Goal: Transaction & Acquisition: Purchase product/service

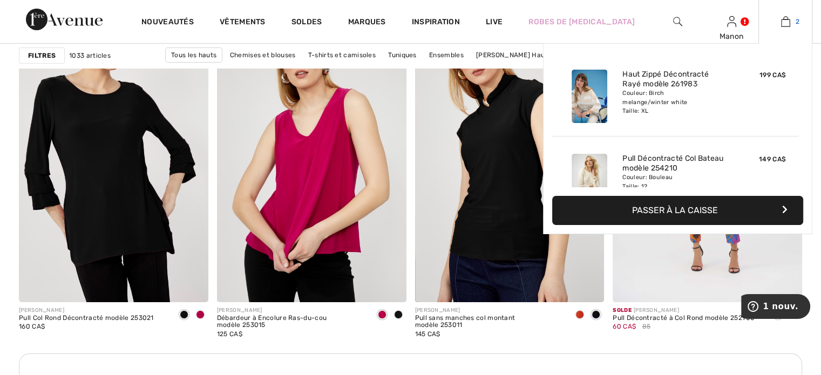
click at [788, 23] on img at bounding box center [785, 21] width 9 height 13
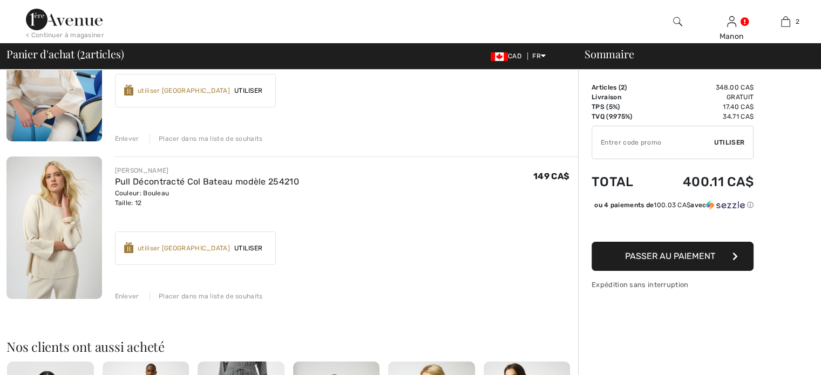
scroll to position [162, 0]
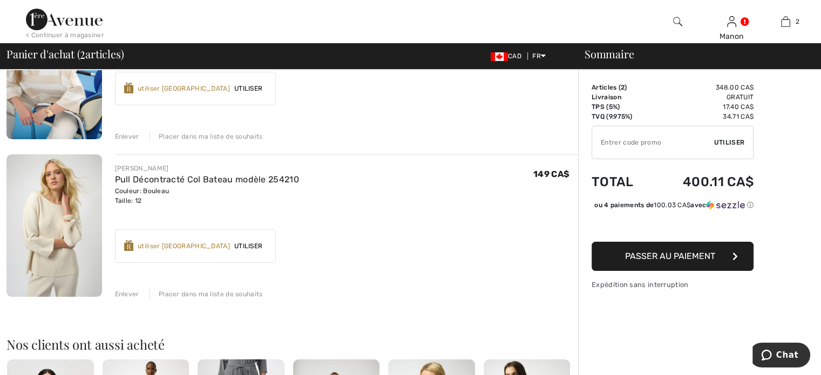
click at [81, 244] on img at bounding box center [53, 225] width 95 height 142
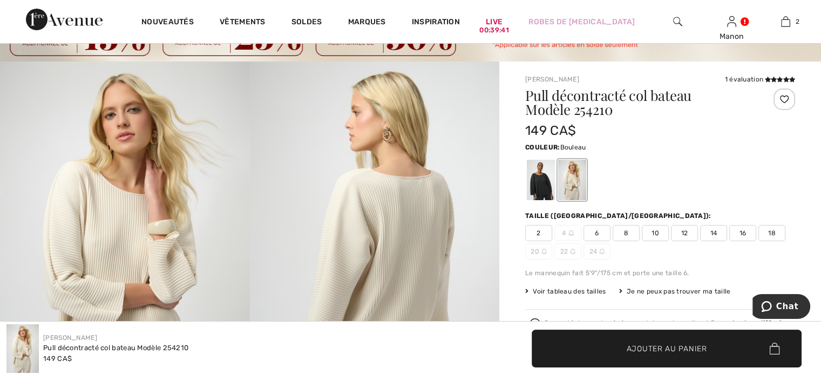
scroll to position [108, 0]
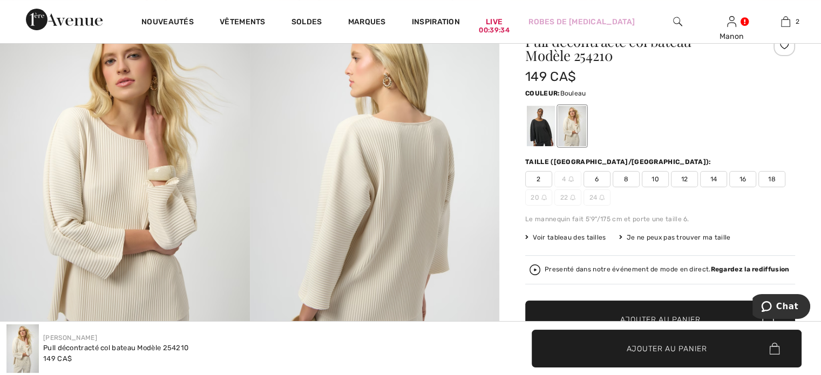
click at [707, 180] on span "14" at bounding box center [713, 179] width 27 height 16
click at [590, 306] on span "✔ Ajouté au panier Ajouter au panier" at bounding box center [660, 320] width 270 height 38
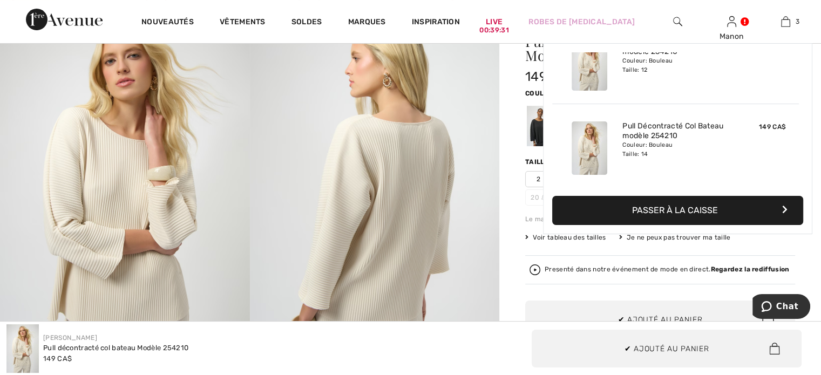
scroll to position [117, 0]
click at [788, 20] on img at bounding box center [785, 21] width 9 height 13
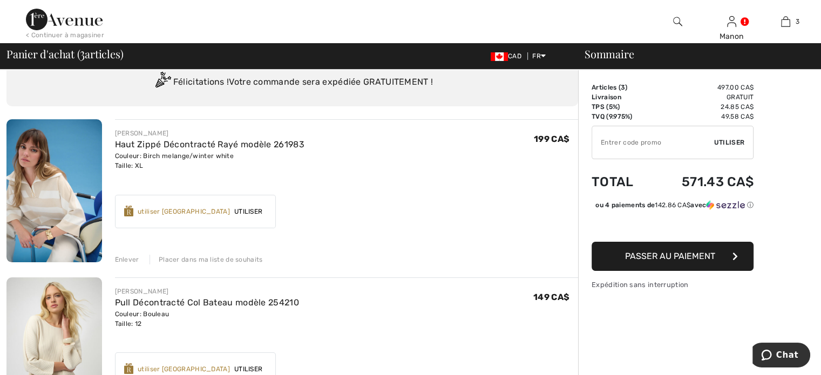
scroll to position [162, 0]
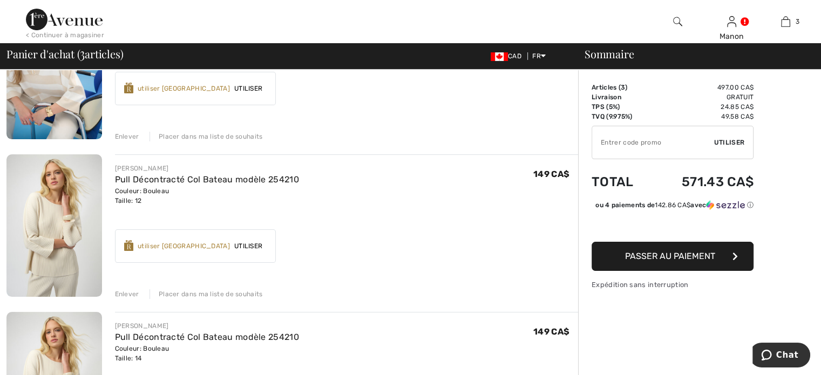
click at [123, 294] on div "Enlever" at bounding box center [127, 294] width 24 height 10
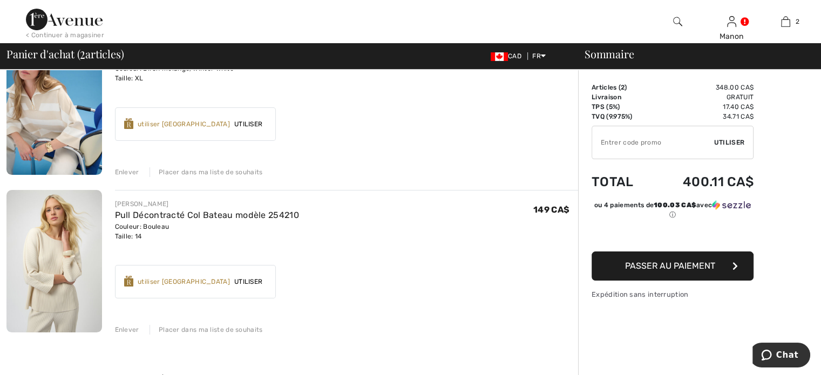
scroll to position [108, 0]
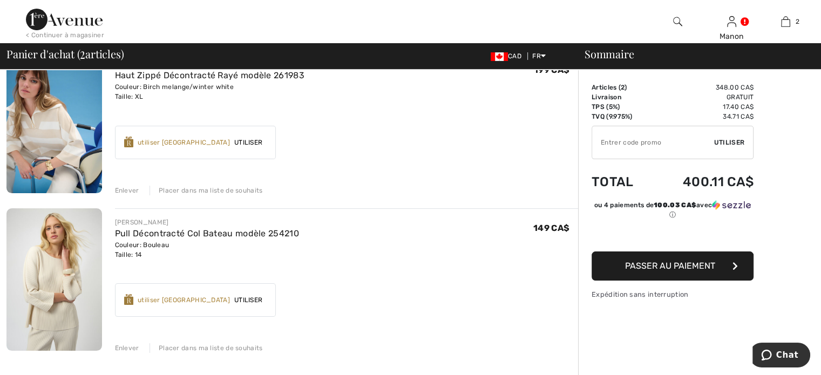
click at [120, 192] on div "Enlever" at bounding box center [127, 191] width 24 height 10
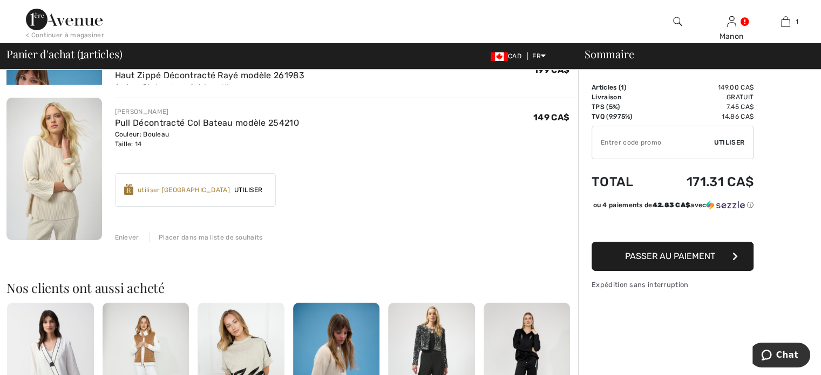
scroll to position [93, 0]
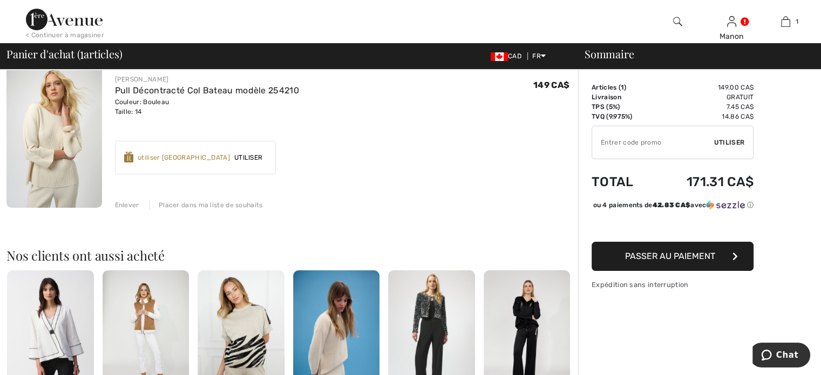
click at [257, 157] on span "Utiliser" at bounding box center [248, 158] width 37 height 10
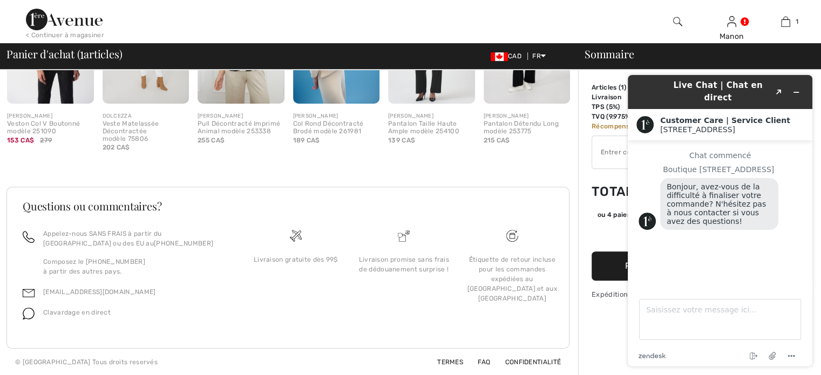
scroll to position [0, 0]
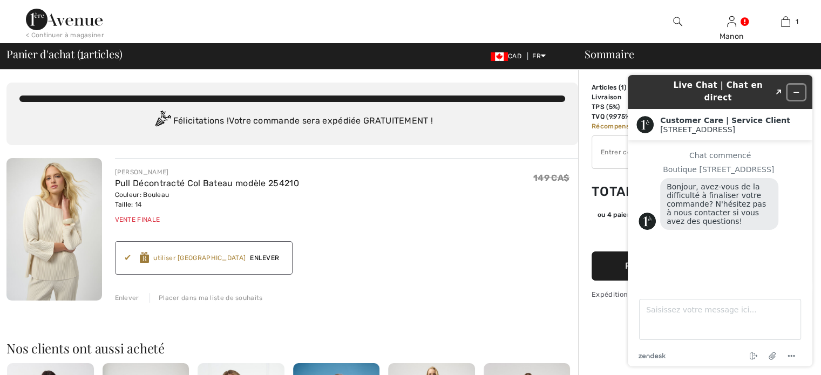
click at [799, 88] on icon "Réduire le widget" at bounding box center [796, 92] width 8 height 8
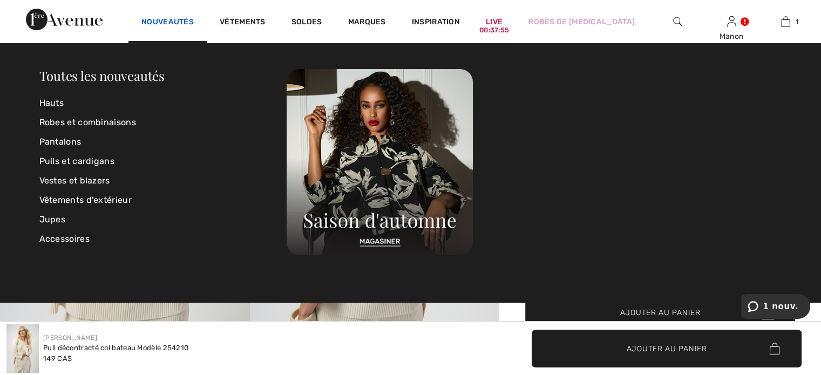
click at [155, 25] on link "Nouveautés" at bounding box center [167, 22] width 52 height 11
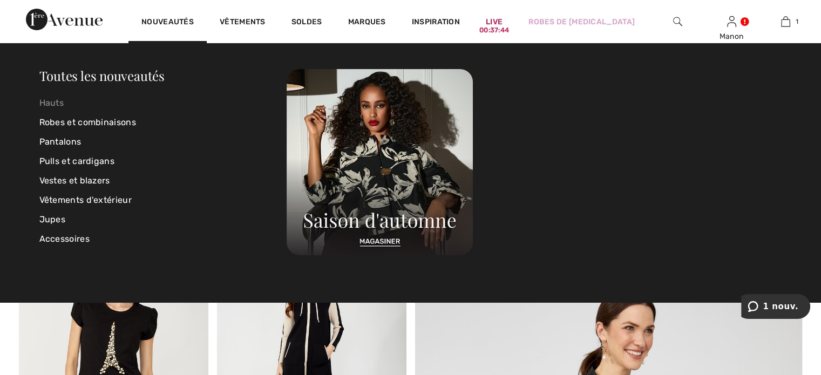
click at [44, 102] on link "Hauts" at bounding box center [163, 102] width 248 height 19
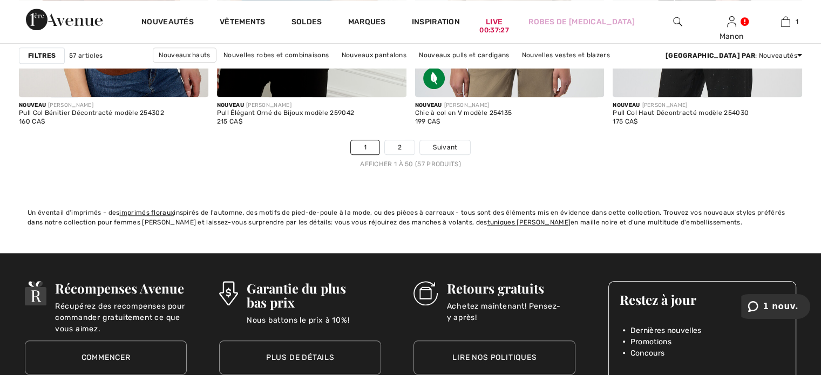
scroll to position [5233, 0]
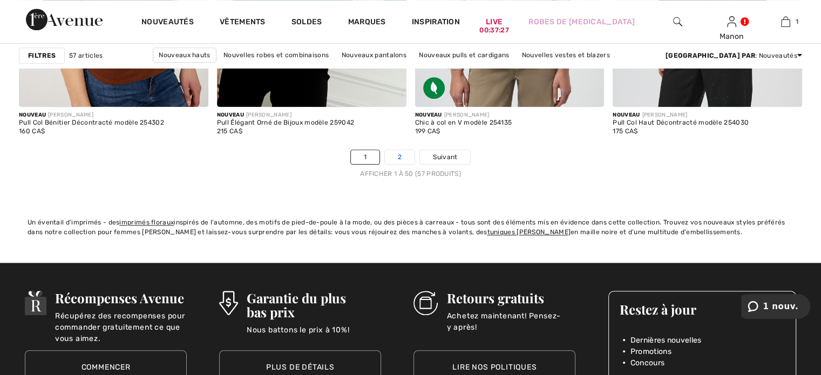
click at [401, 153] on link "2" at bounding box center [400, 157] width 30 height 14
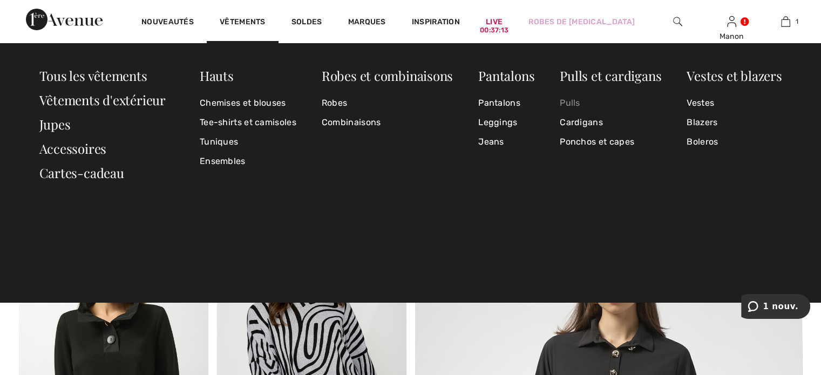
click at [569, 104] on link "Pulls" at bounding box center [609, 102] width 101 height 19
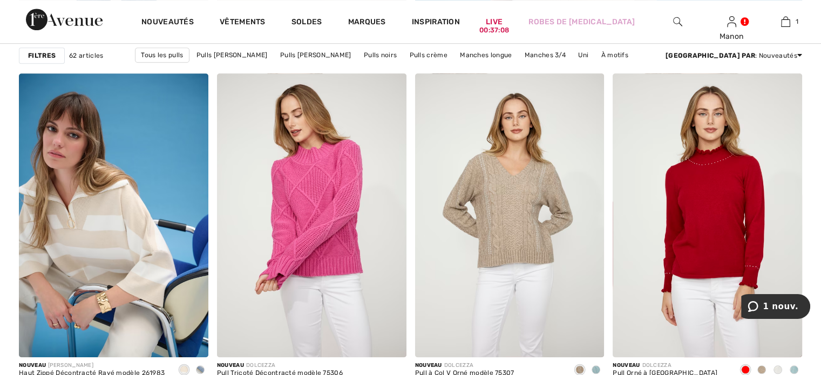
scroll to position [809, 0]
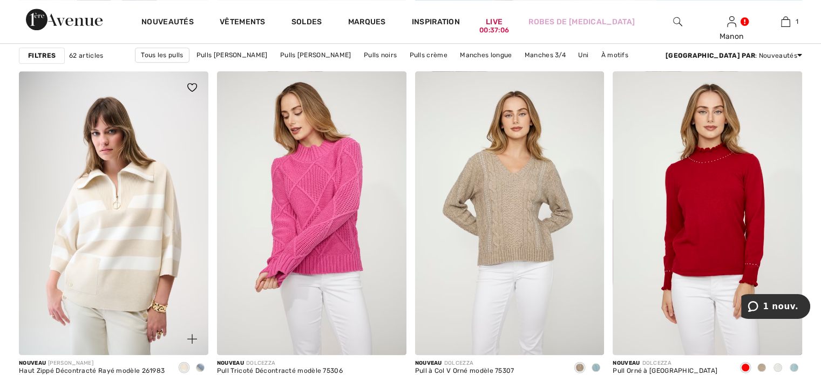
click at [120, 256] on img at bounding box center [113, 213] width 189 height 284
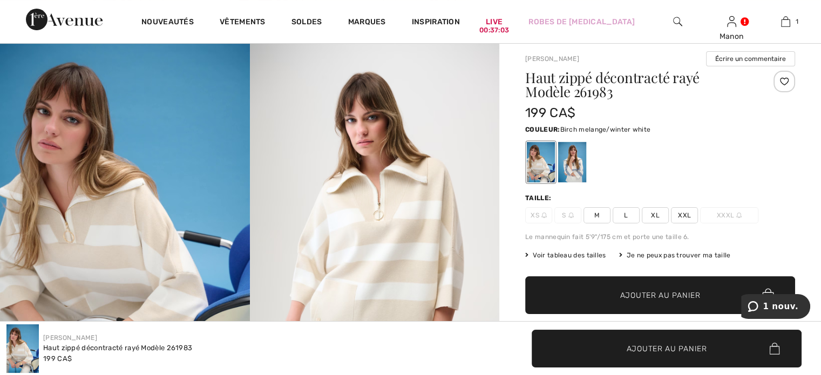
scroll to position [108, 0]
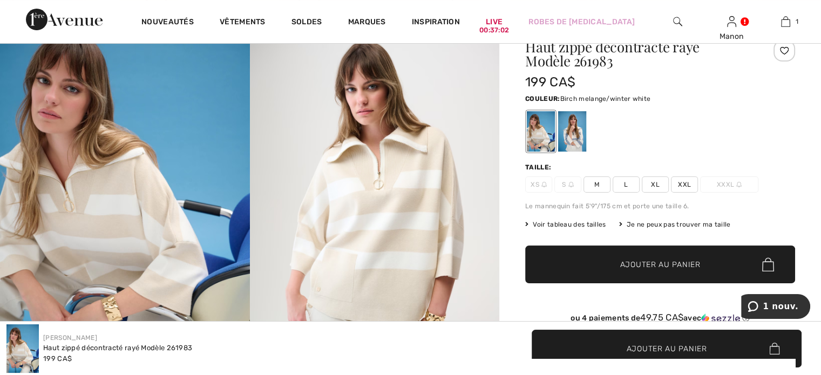
click at [659, 186] on span "XL" at bounding box center [655, 184] width 27 height 16
click at [606, 248] on span "✔ Ajouté au panier Ajouter au panier" at bounding box center [660, 264] width 270 height 38
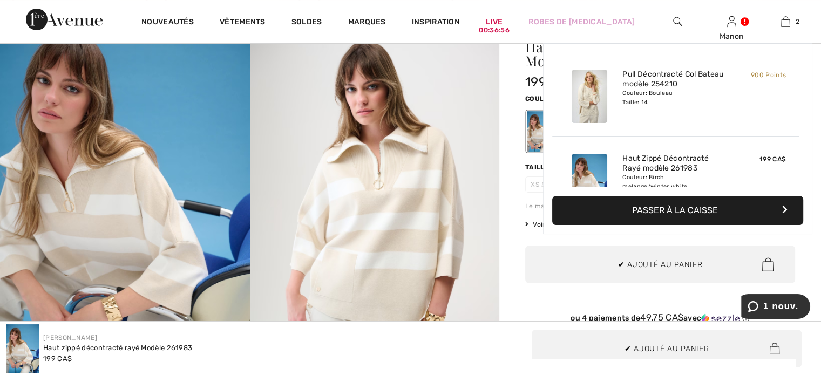
scroll to position [33, 0]
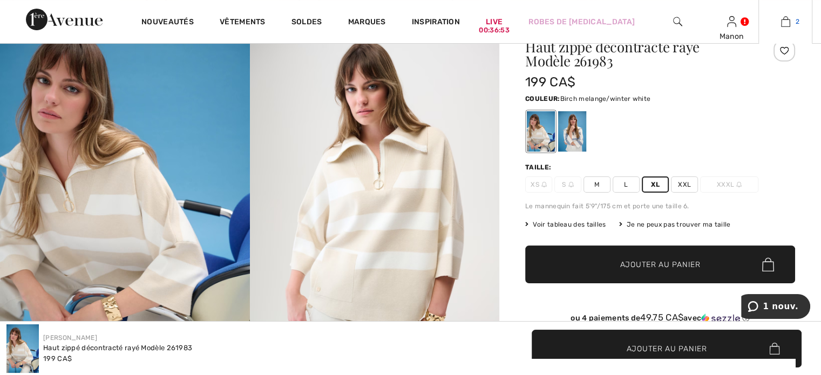
click at [784, 22] on img at bounding box center [785, 21] width 9 height 13
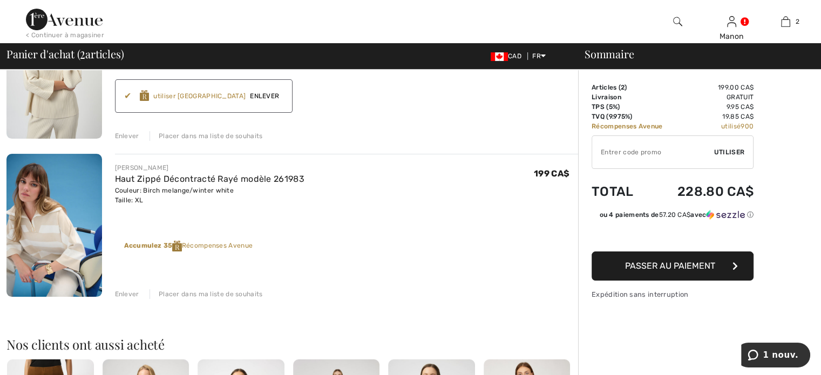
scroll to position [108, 0]
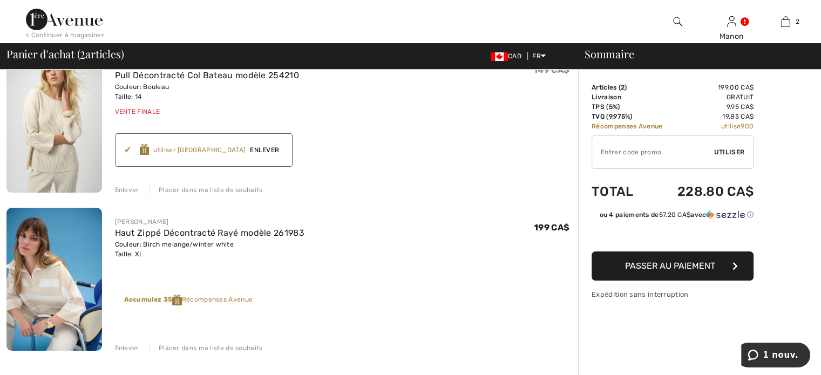
click at [43, 295] on img at bounding box center [53, 279] width 95 height 143
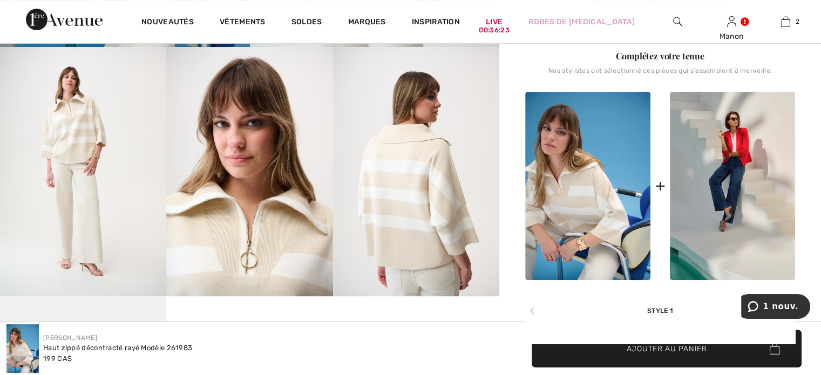
scroll to position [432, 0]
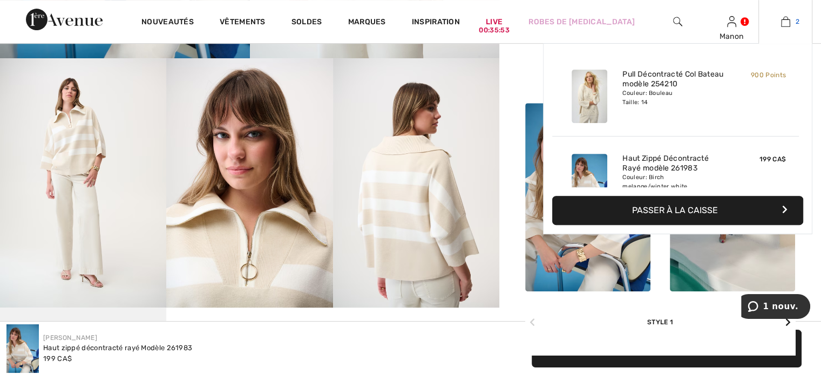
click at [788, 21] on img at bounding box center [785, 21] width 9 height 13
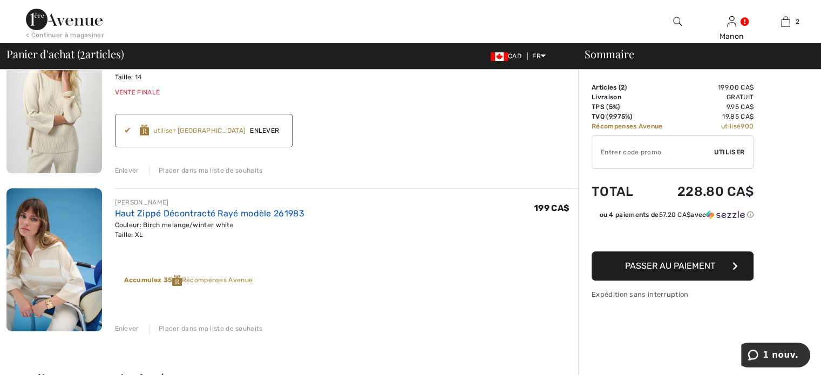
scroll to position [162, 0]
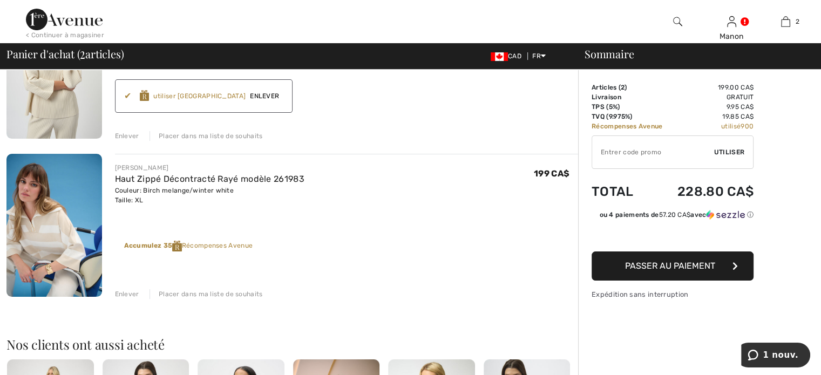
click at [133, 292] on div "Enlever" at bounding box center [127, 294] width 24 height 10
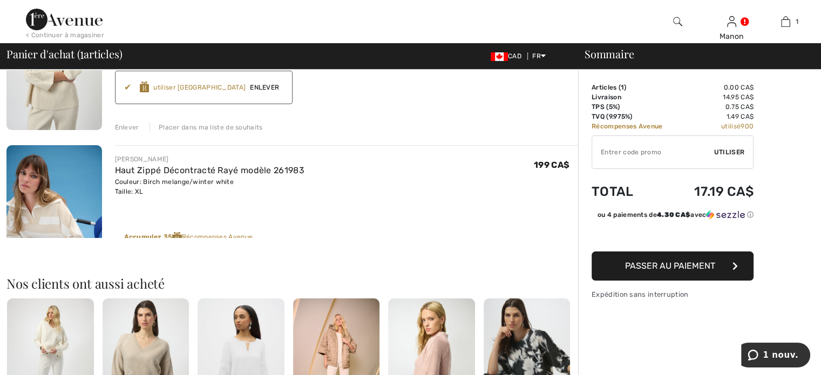
scroll to position [153, 0]
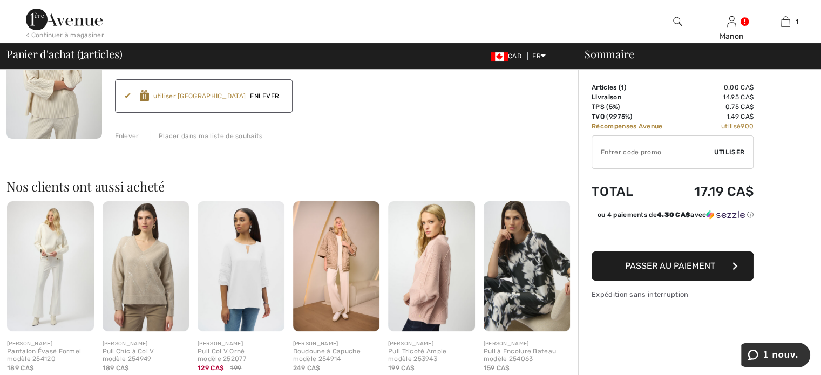
click at [624, 275] on button "Passer au paiement" at bounding box center [672, 265] width 162 height 29
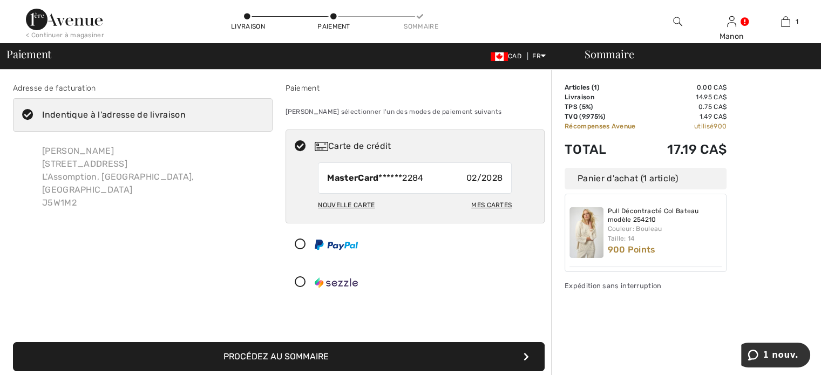
click at [30, 113] on icon at bounding box center [27, 115] width 29 height 11
click at [186, 113] on input "Indentique à l'adresse de livraison" at bounding box center [189, 115] width 7 height 32
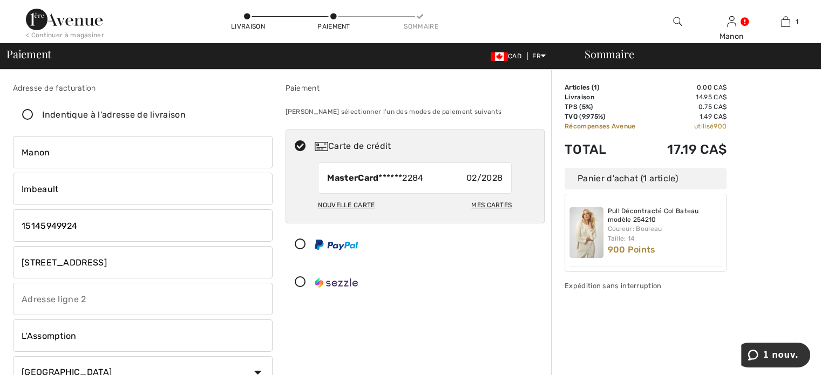
checkbox input "false"
click at [93, 263] on input "46 Place Gaulin" at bounding box center [143, 262] width 260 height 32
type input "4"
type input "8"
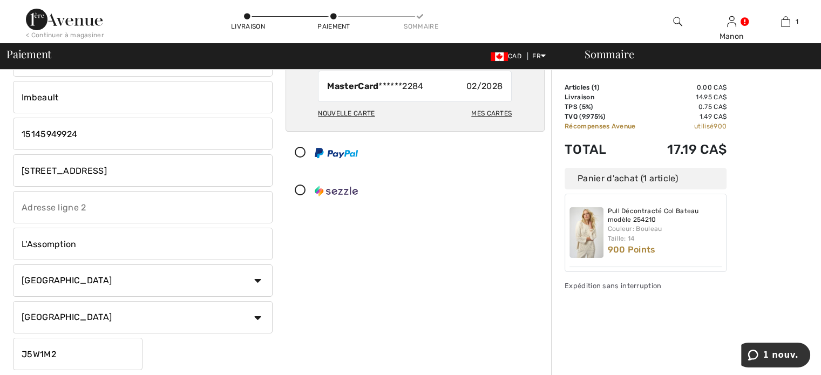
scroll to position [108, 0]
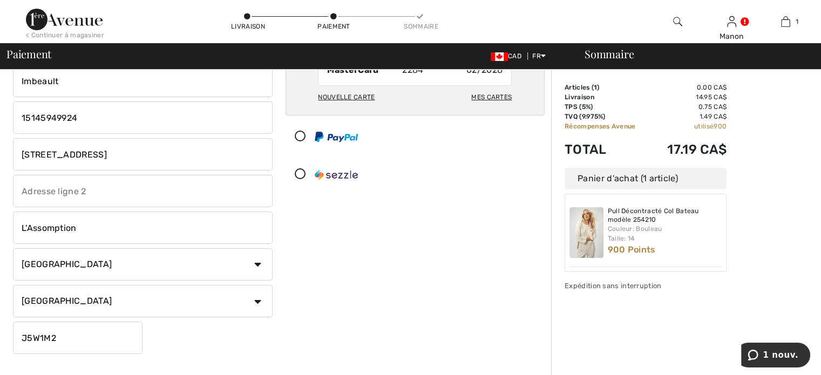
type input "202-891 rue Aucoin"
click at [100, 231] on input "L'Assomption" at bounding box center [143, 227] width 260 height 32
type input "L"
type input "Berthierville"
type input "202"
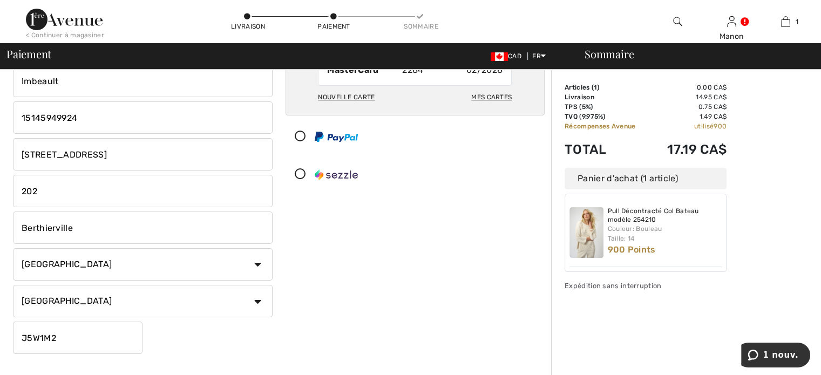
click at [116, 337] on input "J5W1M2" at bounding box center [77, 338] width 129 height 32
type input "J"
type input "J0K1A0"
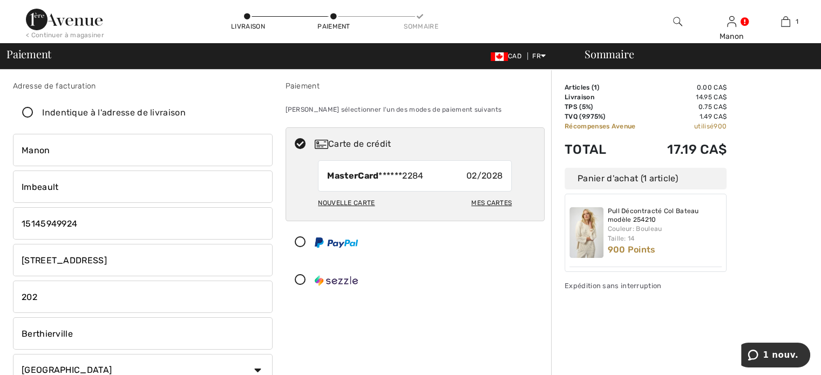
scroll to position [0, 0]
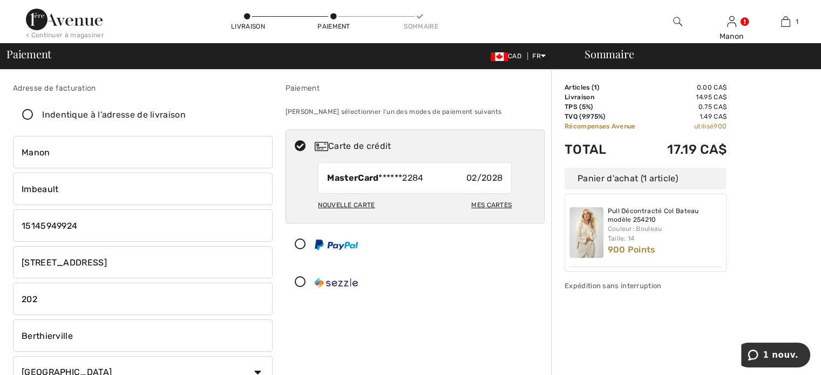
click at [28, 117] on icon at bounding box center [27, 115] width 29 height 11
click at [186, 117] on input "Indentique à l'adresse de livraison" at bounding box center [189, 115] width 7 height 32
click at [0, 0] on icon at bounding box center [0, 0] width 0 height 0
click at [186, 117] on input "Indentique à l'adresse de livraison" at bounding box center [189, 115] width 7 height 32
checkbox input "false"
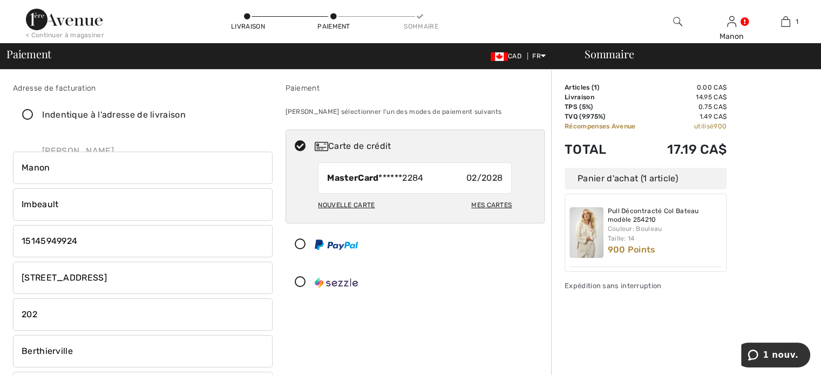
type input "46 Place Gaulin"
type input "L'Assomption"
type input "J5W1M2"
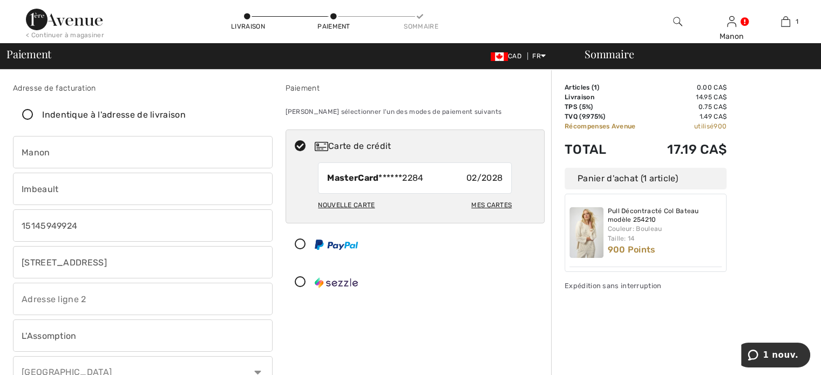
click at [25, 111] on icon at bounding box center [27, 115] width 29 height 11
click at [186, 111] on input "Indentique à l'adresse de livraison" at bounding box center [189, 115] width 7 height 32
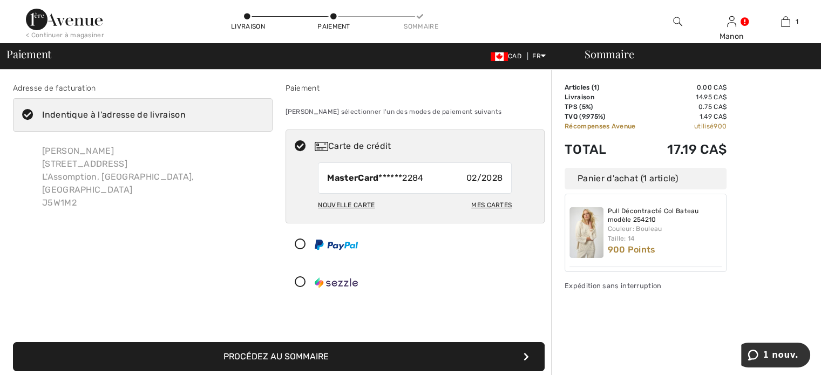
click at [25, 117] on icon at bounding box center [27, 115] width 29 height 11
click at [186, 117] on input "Indentique à l'adresse de livraison" at bounding box center [189, 115] width 7 height 32
checkbox input "false"
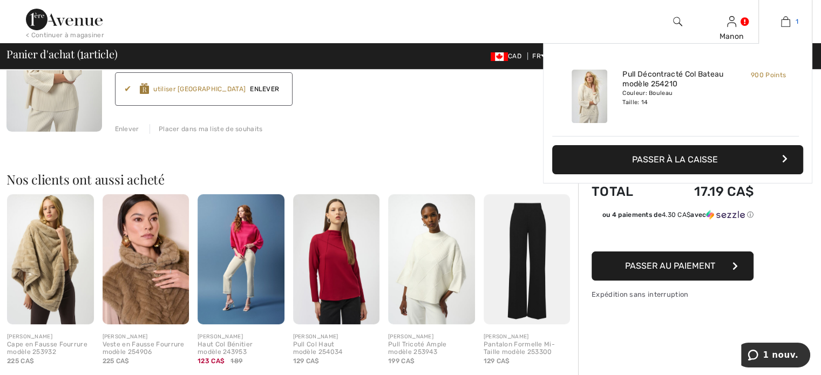
click at [790, 19] on link "1" at bounding box center [785, 21] width 53 height 13
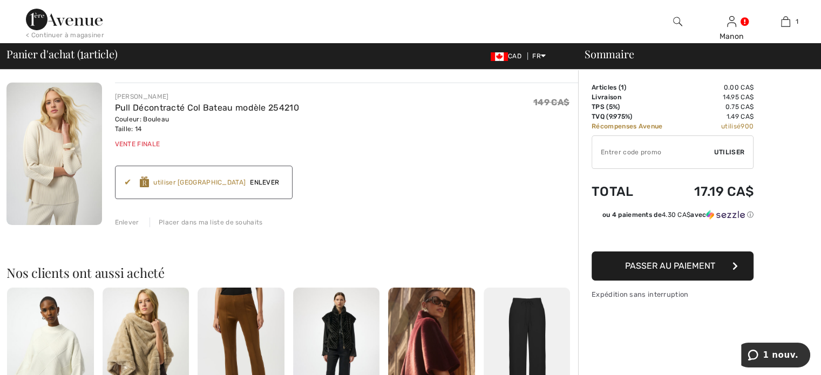
click at [615, 271] on button "Passer au paiement" at bounding box center [672, 265] width 162 height 29
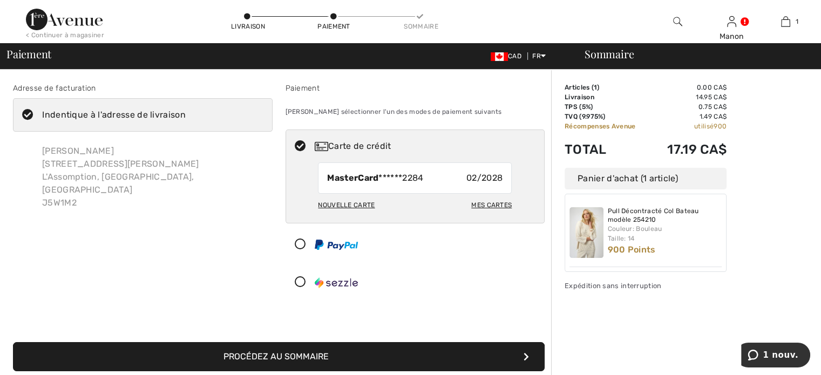
click at [32, 113] on icon at bounding box center [27, 115] width 29 height 11
click at [186, 113] on input "Indentique à l'adresse de livraison" at bounding box center [189, 115] width 7 height 32
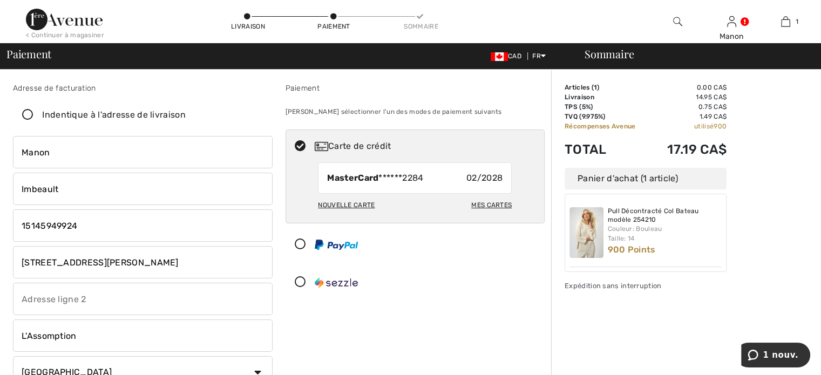
checkbox input "false"
click at [136, 256] on input "46 Place Gaulin" at bounding box center [143, 262] width 260 height 32
type input "4"
type input "891 Rue Aucoin"
type input "202"
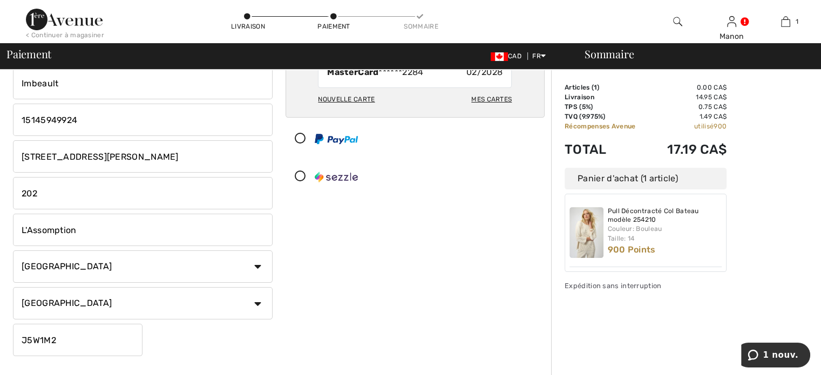
scroll to position [108, 0]
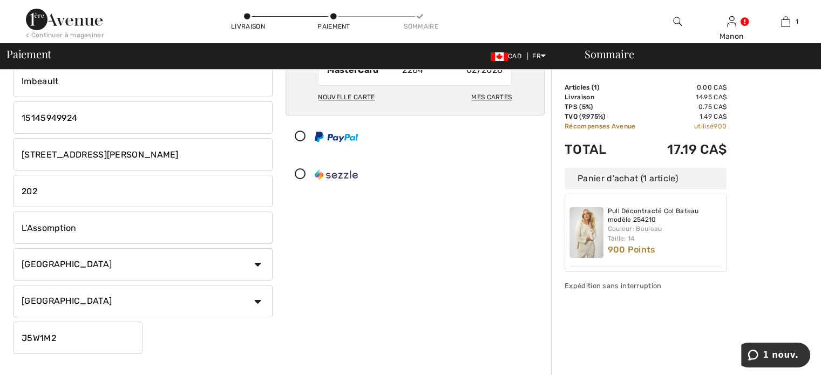
click at [88, 226] on input "L'Assomption" at bounding box center [143, 227] width 260 height 32
type input "L"
type input "Berthierville"
click at [108, 335] on input "J5W1M2" at bounding box center [77, 338] width 129 height 32
type input "J"
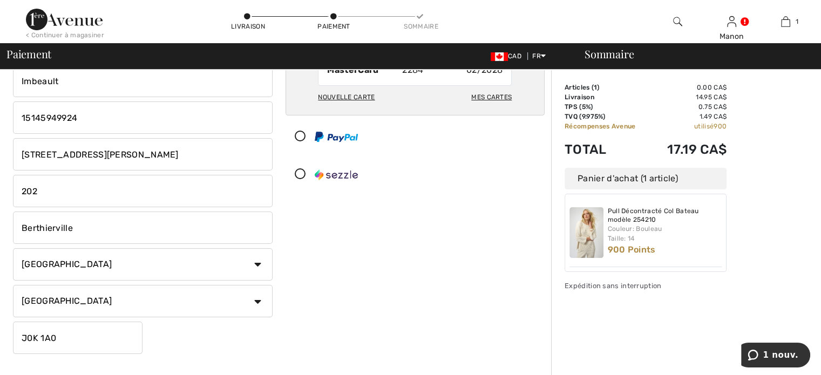
type input "J0K1A0"
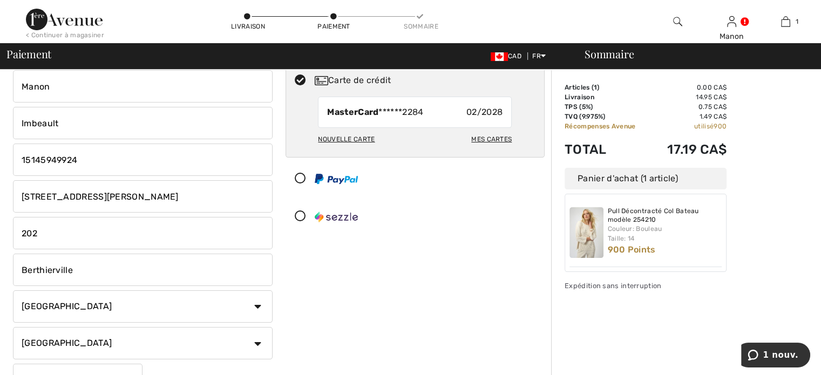
scroll to position [0, 0]
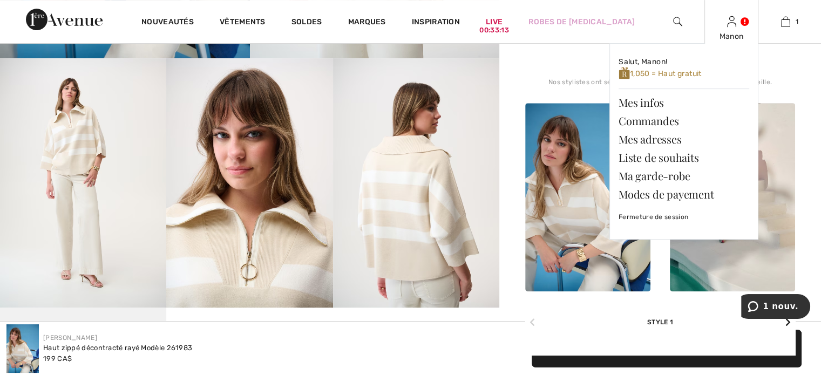
click at [727, 32] on div "Manon" at bounding box center [731, 36] width 53 height 11
click at [650, 103] on link "Mes infos" at bounding box center [683, 102] width 131 height 18
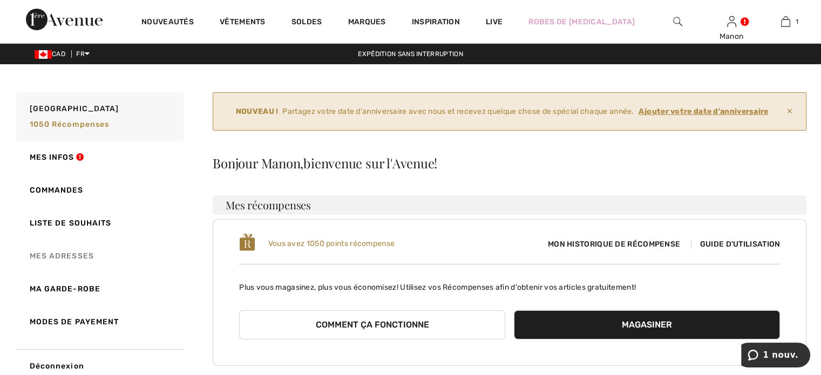
click at [71, 256] on link "Mes adresses" at bounding box center [99, 256] width 170 height 33
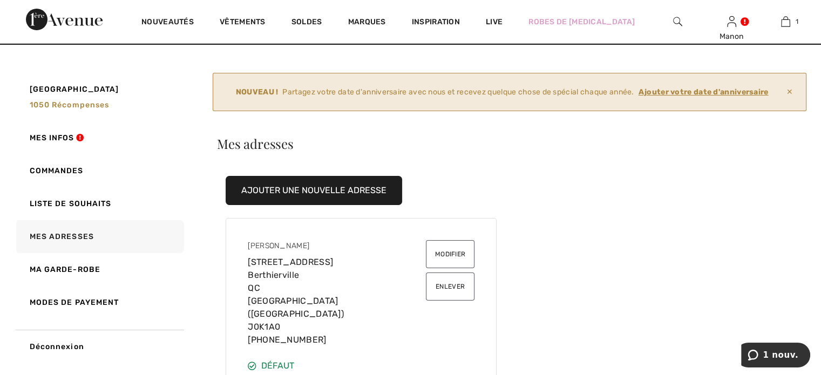
scroll to position [19, 0]
click at [60, 137] on link "Mes infos" at bounding box center [99, 137] width 170 height 33
click at [0, 0] on div at bounding box center [0, 0] width 0 height 0
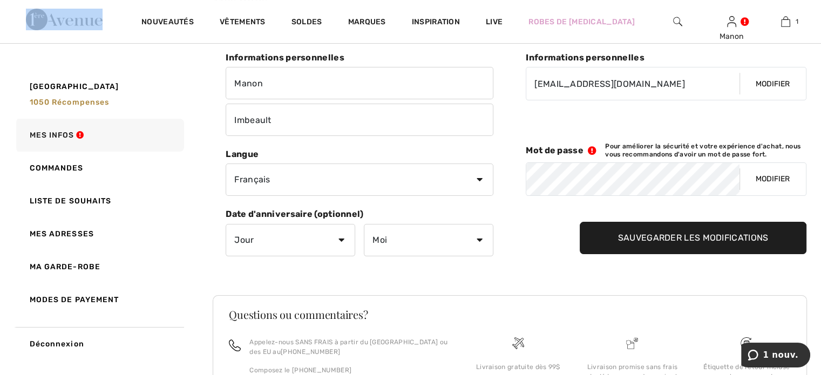
scroll to position [181, 0]
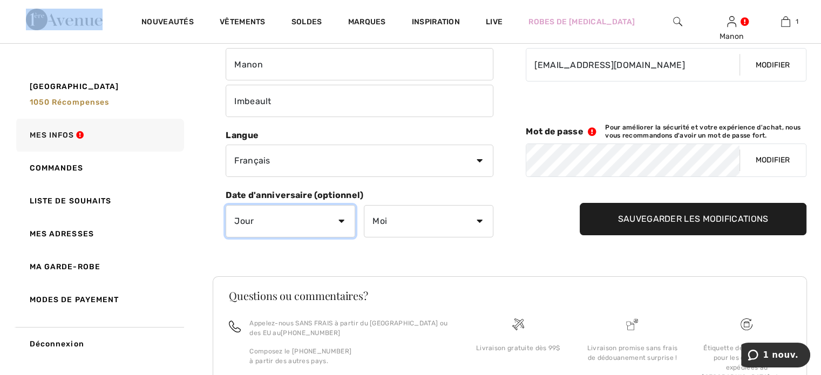
click at [341, 222] on select "Jour 1 2 3 4 5 6 7 8 9 10 11 12 13 14 15 16 17 18 19 20 21 22 23 24 25 26 27 28…" at bounding box center [290, 221] width 129 height 32
select select "21"
click at [226, 205] on select "Jour 1 2 3 4 5 6 7 8 9 10 11 12 13 14 15 16 17 18 19 20 21 22 23 24 25 26 27 28…" at bounding box center [290, 221] width 129 height 32
click at [244, 129] on form "Informations personnelles Manon Imbeault Informations personnelles mimbeault@pa…" at bounding box center [353, 135] width 281 height 204
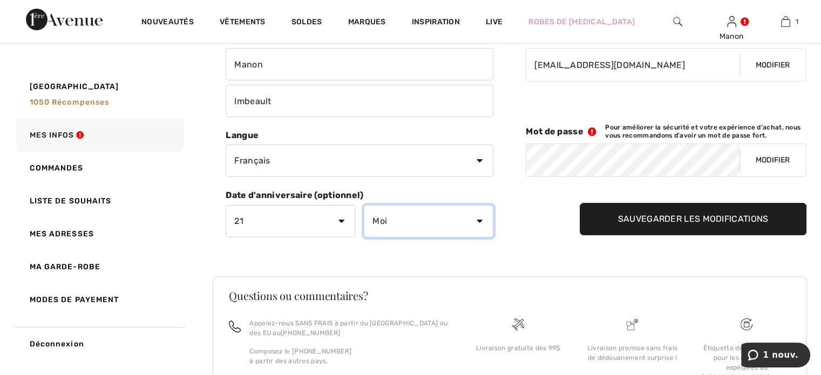
click at [479, 217] on select "Moi Janvier Février Mars Avril Mai Juin Juillet Aout Septembre Octobre Novembre…" at bounding box center [428, 221] width 129 height 32
select select "3"
click at [364, 205] on select "Moi Janvier Février Mars Avril Mai Juin Juillet Aout Septembre Octobre Novembre…" at bounding box center [428, 221] width 129 height 32
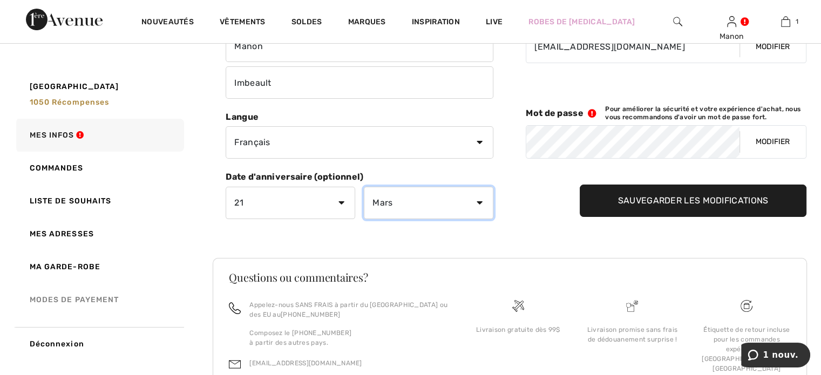
scroll to position [216, 0]
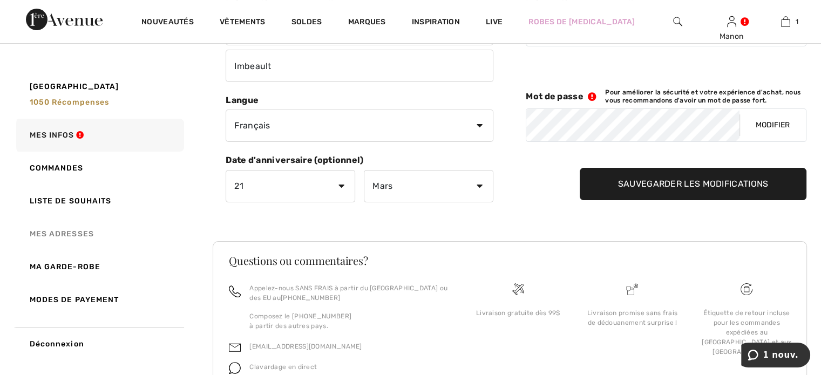
click at [65, 235] on link "Mes adresses" at bounding box center [99, 233] width 170 height 33
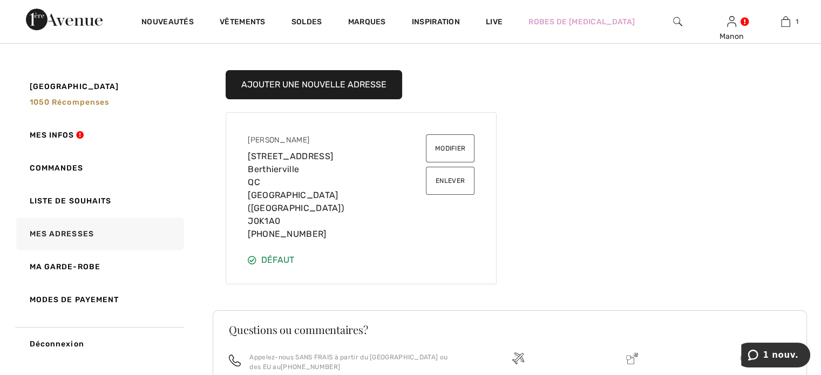
scroll to position [108, 0]
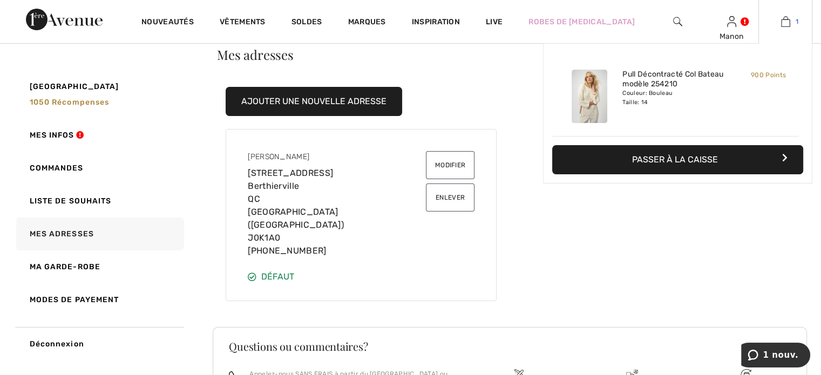
click at [781, 24] on img at bounding box center [785, 21] width 9 height 13
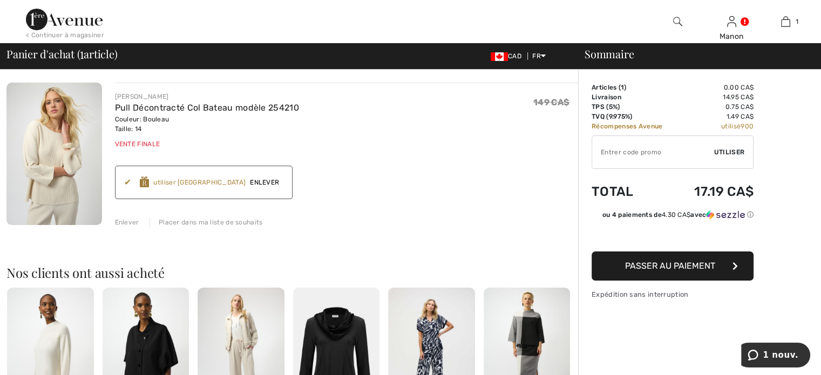
click at [644, 262] on span "Passer au paiement" at bounding box center [670, 266] width 90 height 10
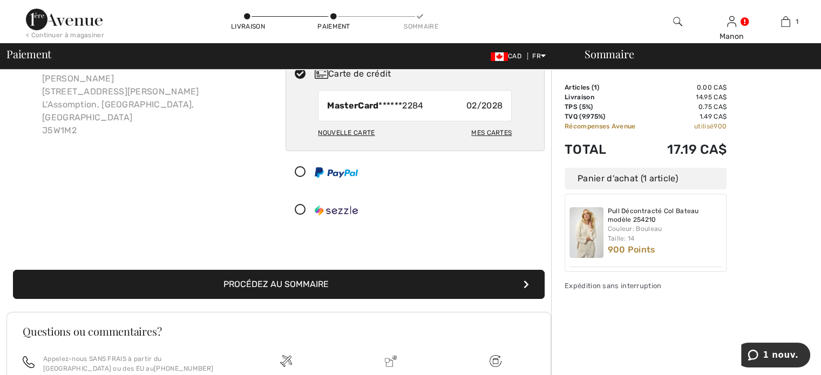
scroll to position [108, 0]
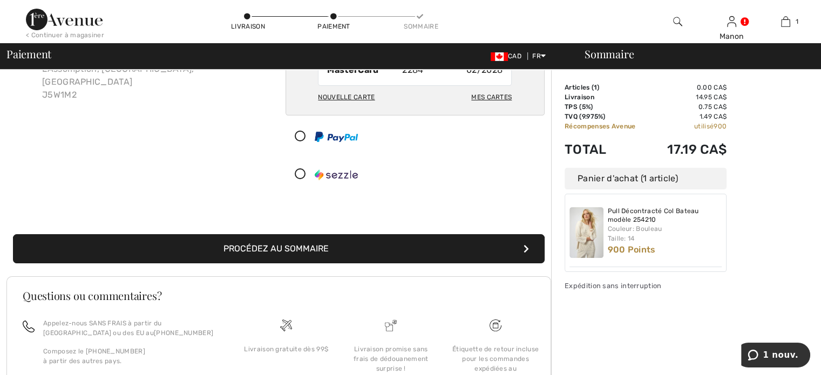
click at [302, 254] on button "Procédez au sommaire" at bounding box center [278, 248] width 531 height 29
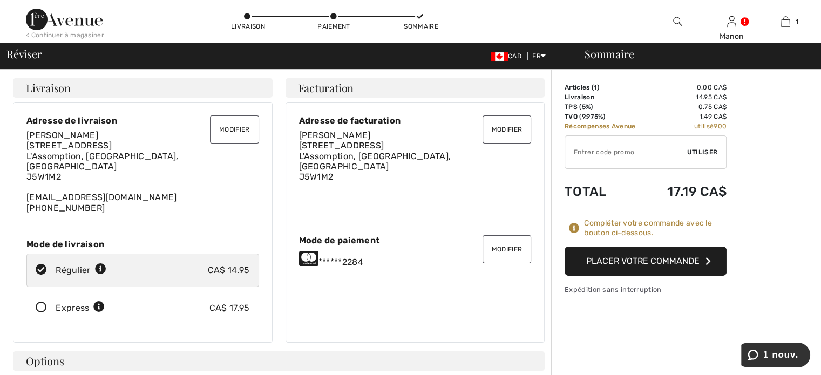
click at [231, 127] on button "Modifier" at bounding box center [234, 129] width 49 height 28
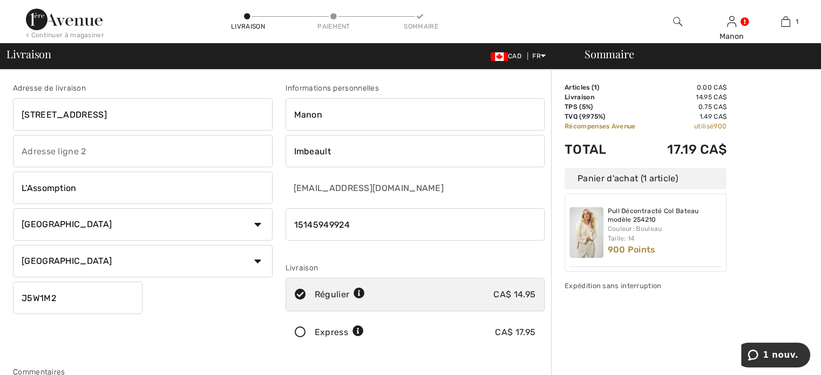
click at [127, 115] on input "[STREET_ADDRESS]" at bounding box center [143, 114] width 260 height 32
type input "4"
type input "[STREET_ADDRESS]"
click at [109, 185] on input "L'Assomption" at bounding box center [143, 188] width 260 height 32
type input "L"
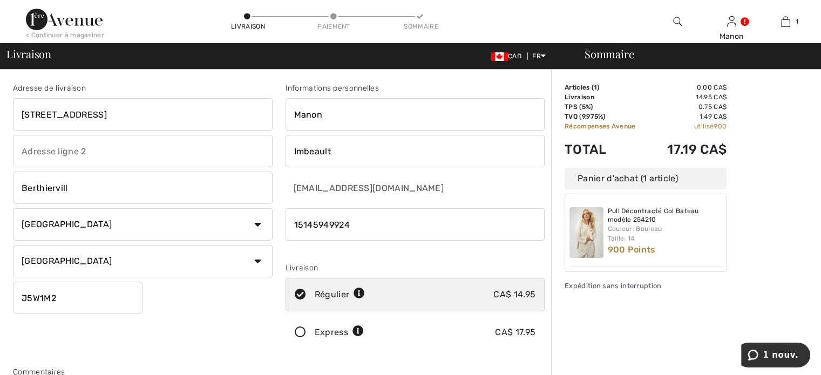
type input "Berthierville"
type input "202"
type input "Berthierville"
click at [110, 295] on input "J5W1M2" at bounding box center [77, 298] width 129 height 32
type input "J"
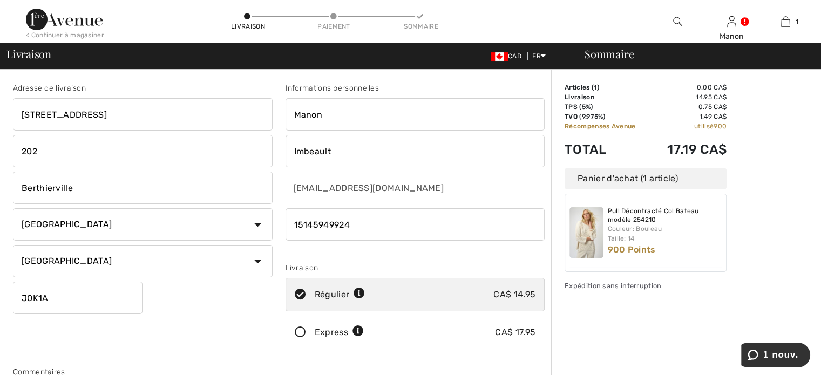
type input "J0K1A0"
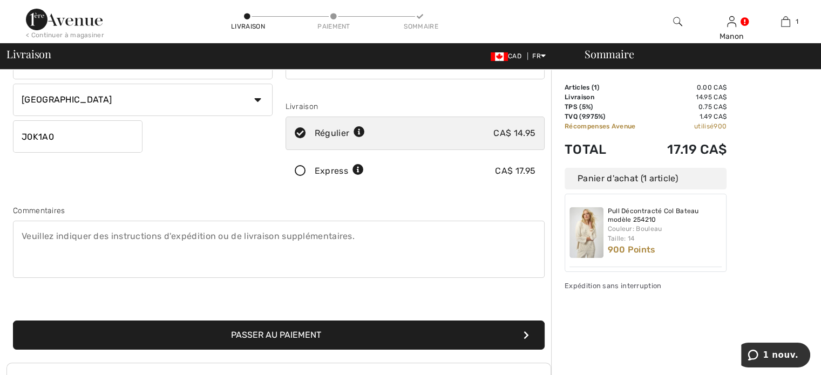
scroll to position [162, 0]
click at [189, 336] on button "Passer au paiement" at bounding box center [278, 334] width 531 height 29
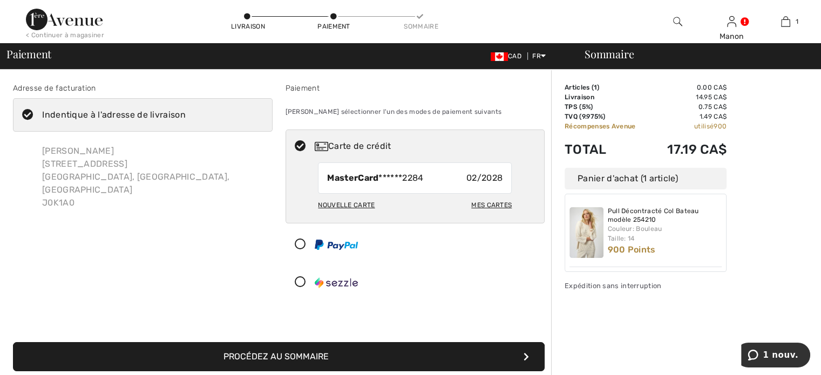
click at [285, 349] on button "Procédez au sommaire" at bounding box center [278, 356] width 531 height 29
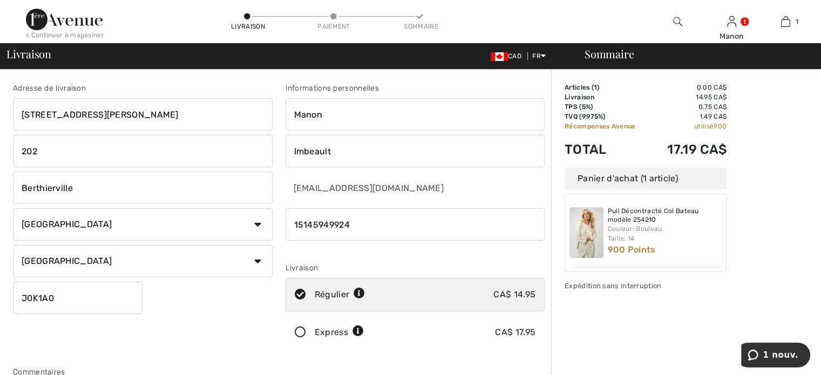
click at [44, 145] on input "202" at bounding box center [143, 151] width 260 height 32
type input "2"
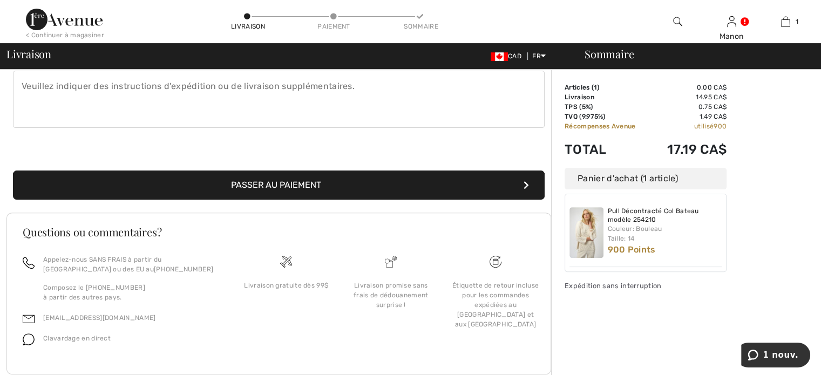
scroll to position [324, 0]
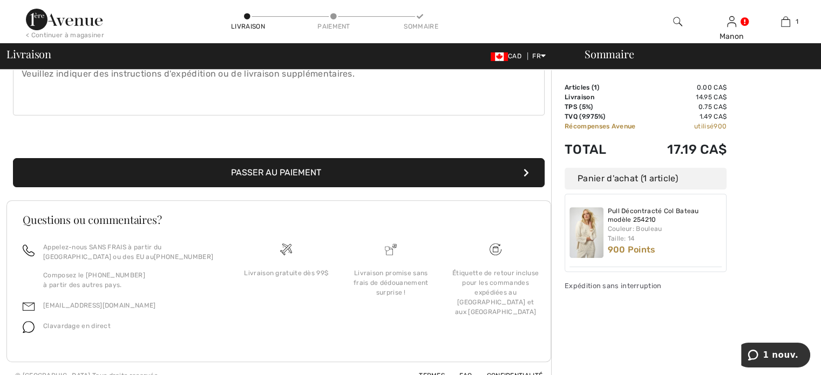
click at [233, 180] on button "Passer au paiement" at bounding box center [278, 172] width 531 height 29
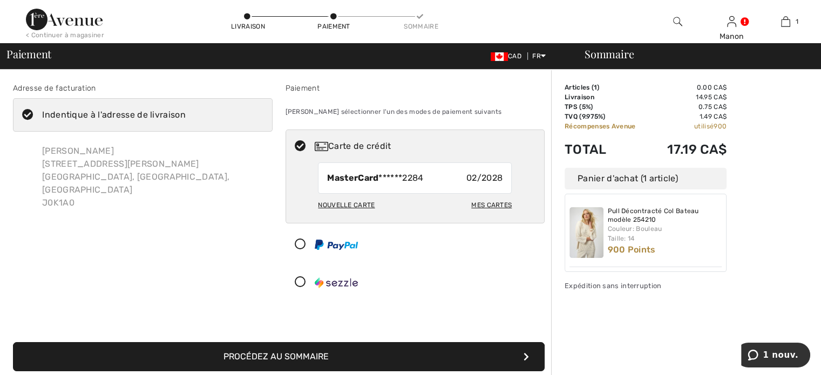
click at [281, 349] on button "Procédez au sommaire" at bounding box center [278, 356] width 531 height 29
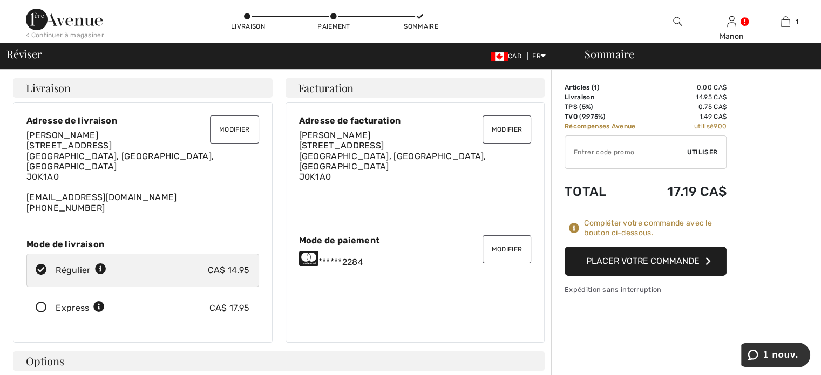
click at [586, 265] on button "Placer votre commande" at bounding box center [645, 261] width 162 height 29
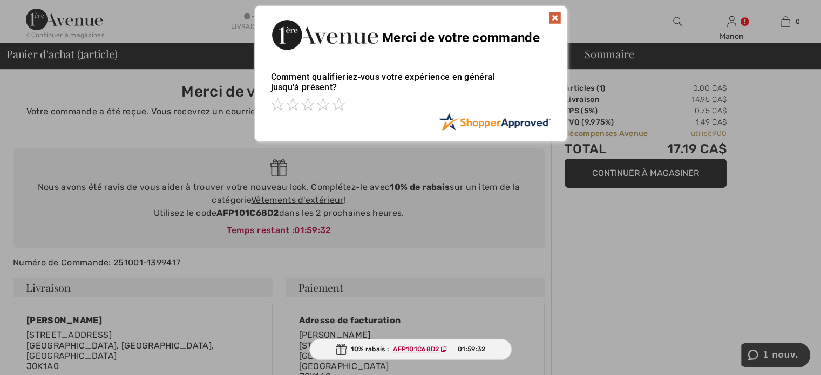
click at [552, 18] on img at bounding box center [554, 17] width 13 height 13
drag, startPoint x: 552, startPoint y: 18, endPoint x: 555, endPoint y: 24, distance: 6.5
click at [552, 18] on img at bounding box center [554, 17] width 13 height 13
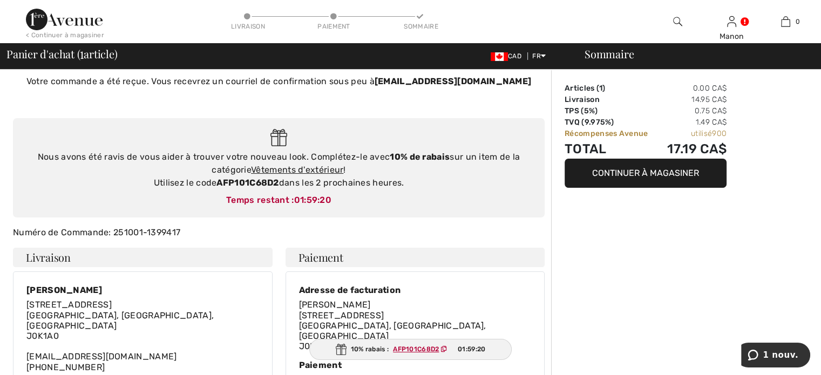
scroll to position [54, 0]
